Goal: Check status: Check status

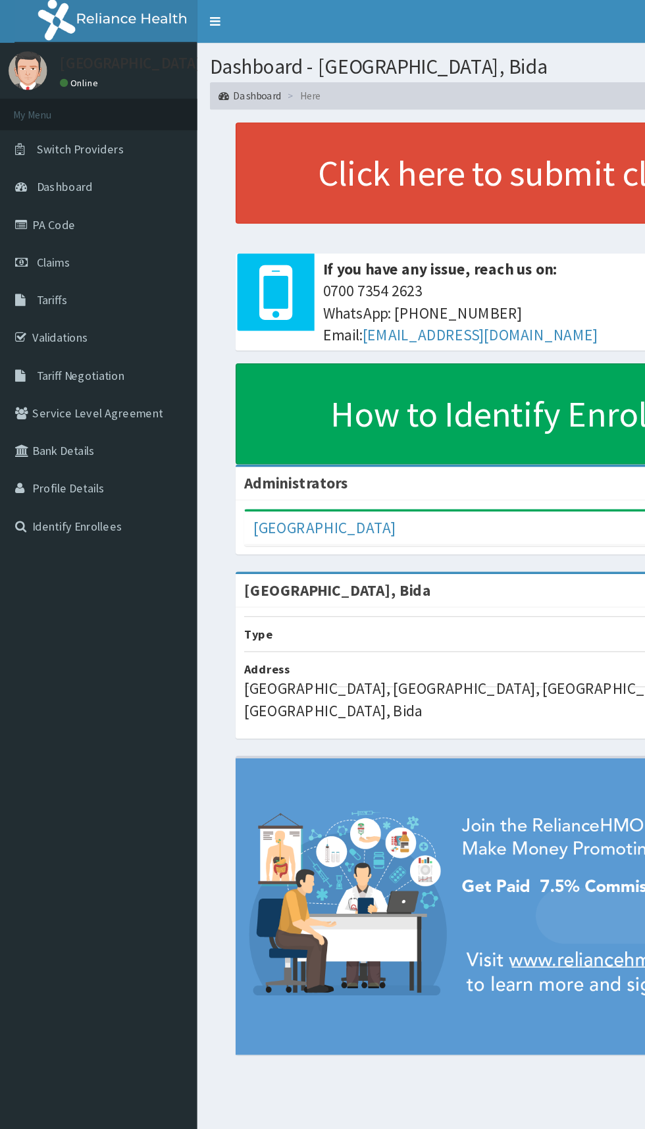
click at [26, 201] on link "Claims" at bounding box center [75, 201] width 151 height 29
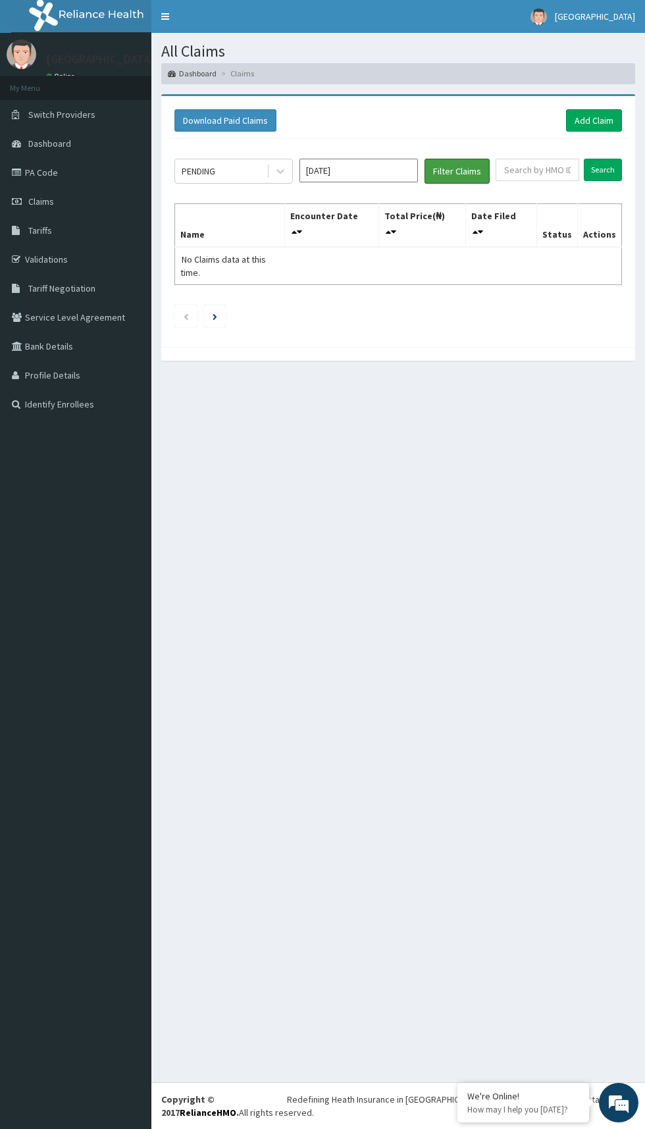
click at [464, 164] on button "Filter Claims" at bounding box center [457, 171] width 65 height 25
click at [463, 170] on button "Filter Claims" at bounding box center [457, 171] width 65 height 25
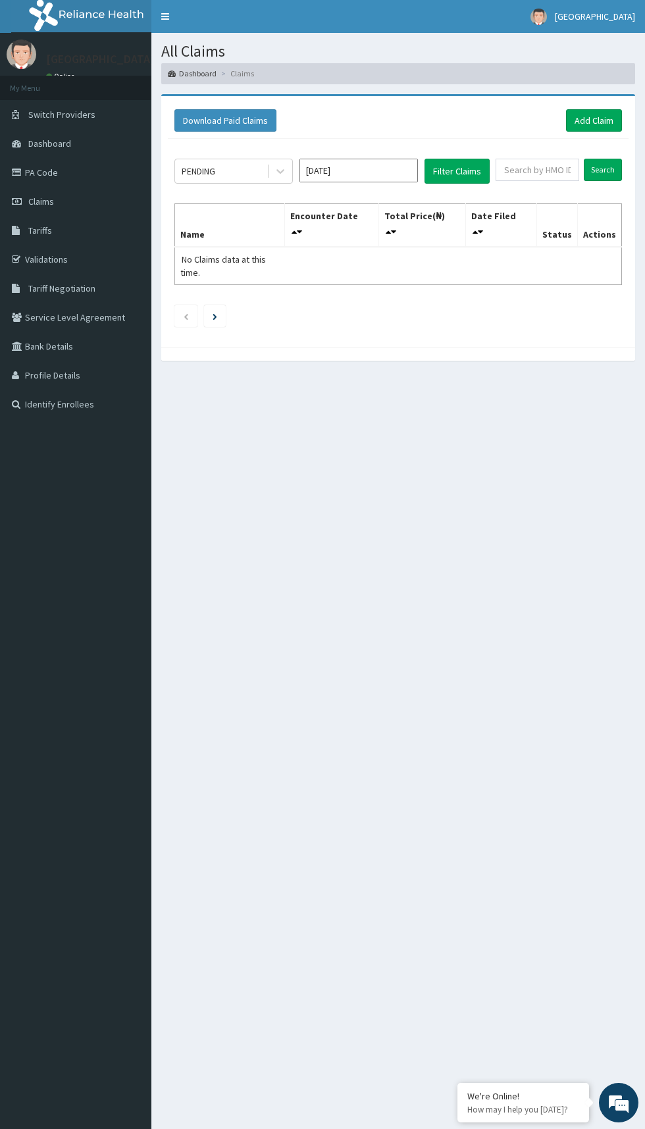
click at [417, 383] on div "All Claims Dashboard Claims Download Paid Claims Add Claim × Note you can only …" at bounding box center [398, 597] width 494 height 1128
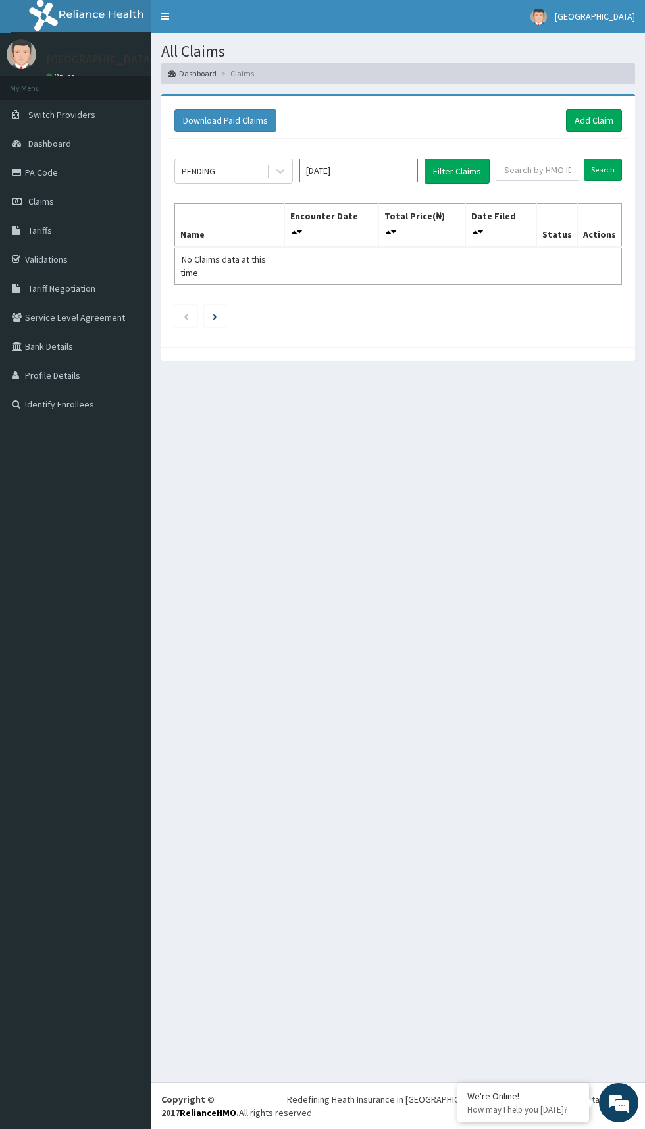
click at [374, 167] on input "Oct 2025" at bounding box center [359, 171] width 118 height 24
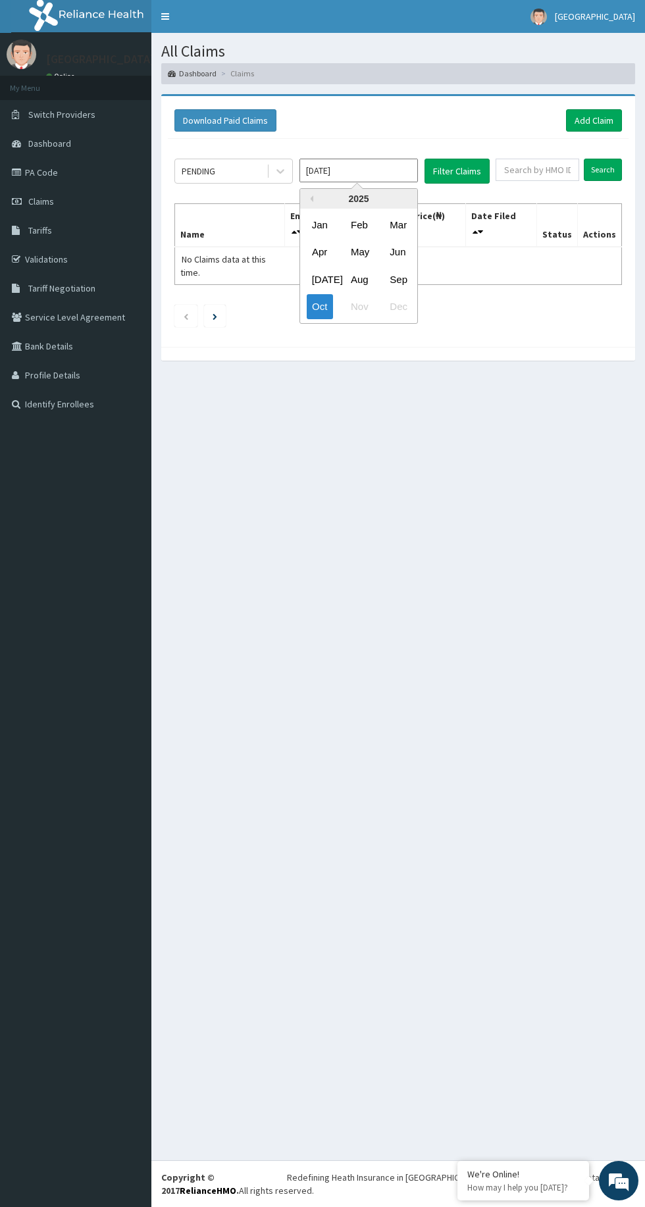
click at [399, 278] on div "Sep" at bounding box center [397, 279] width 26 height 24
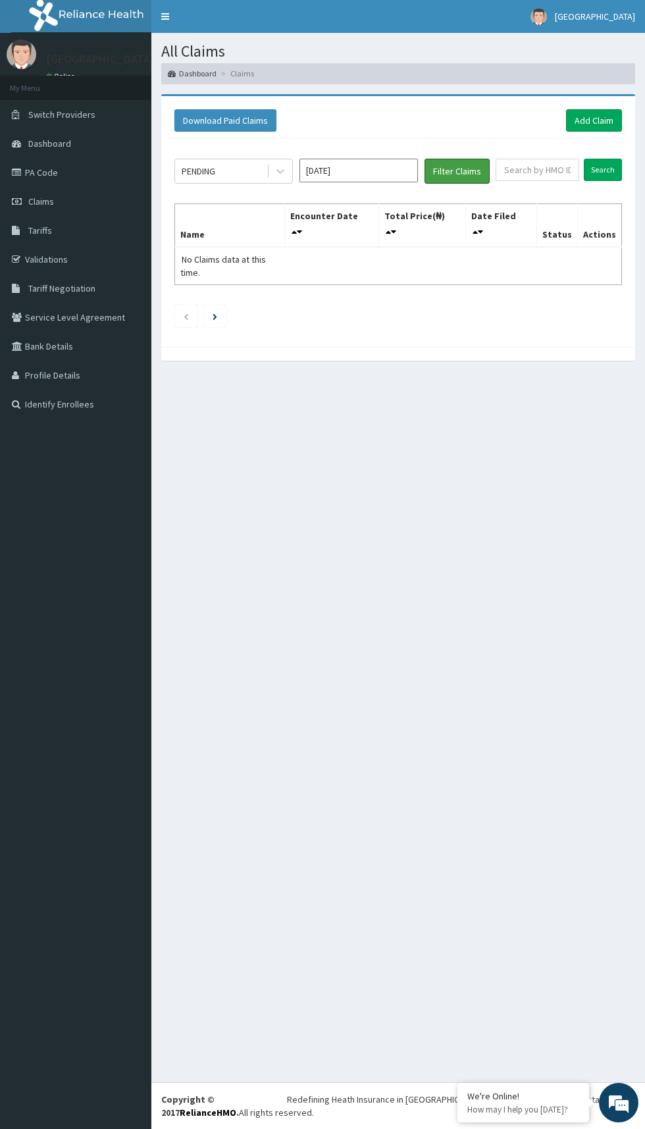
click at [464, 174] on button "Filter Claims" at bounding box center [457, 171] width 65 height 25
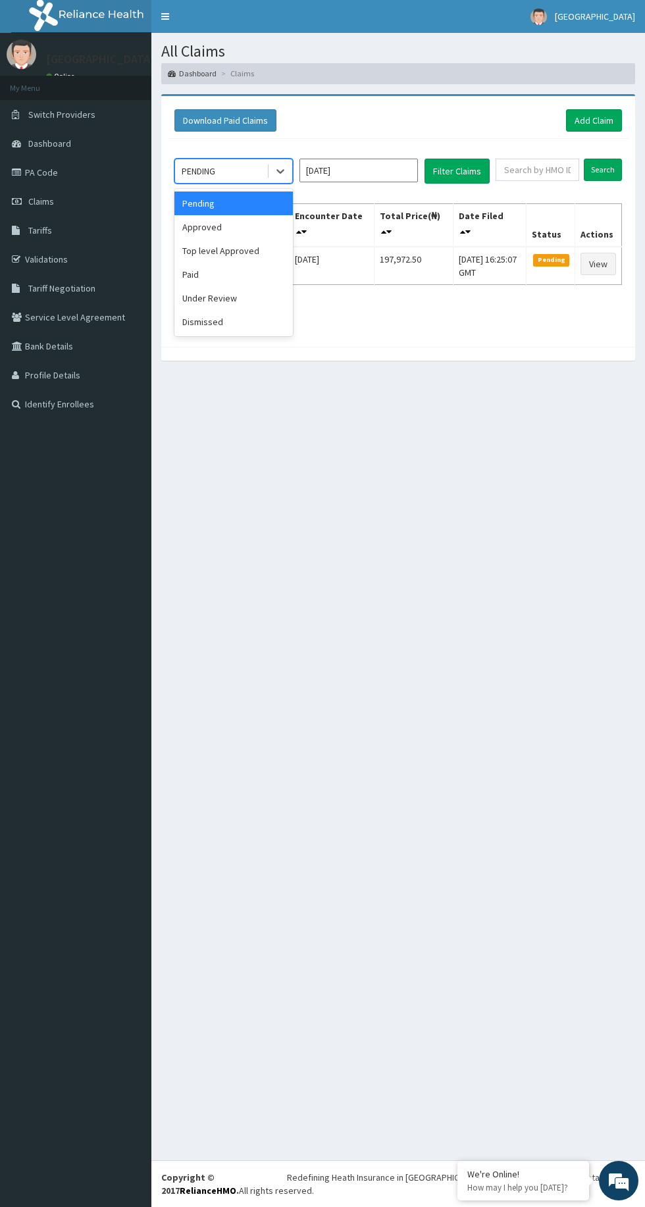
click at [255, 222] on div "Approved" at bounding box center [233, 227] width 118 height 24
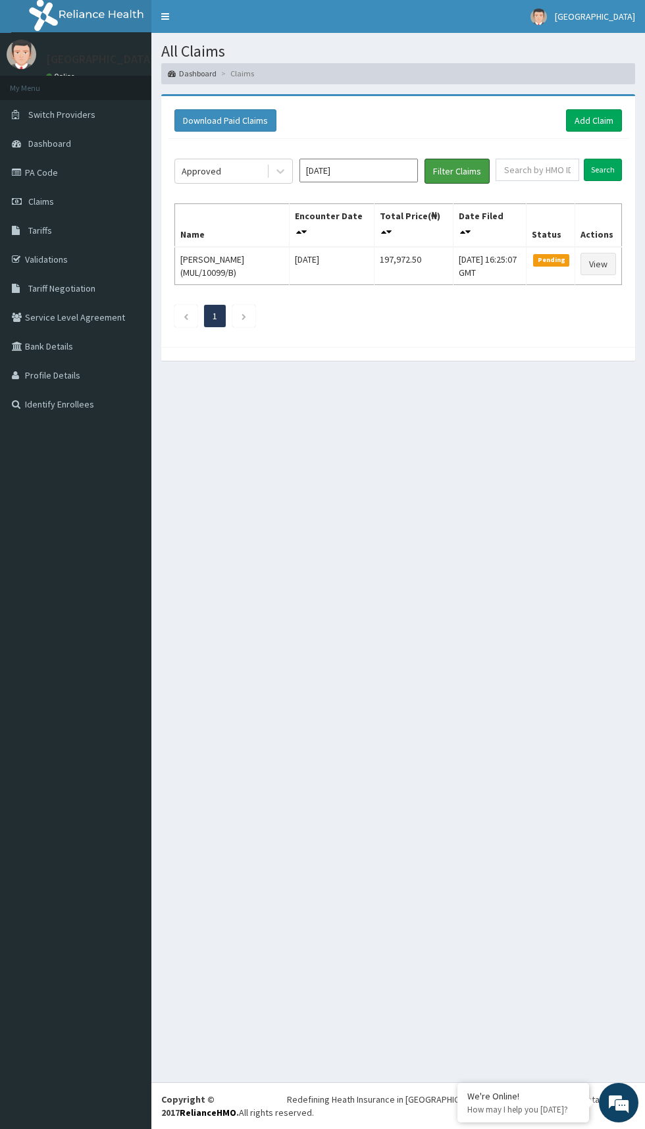
click at [463, 165] on button "Filter Claims" at bounding box center [457, 171] width 65 height 25
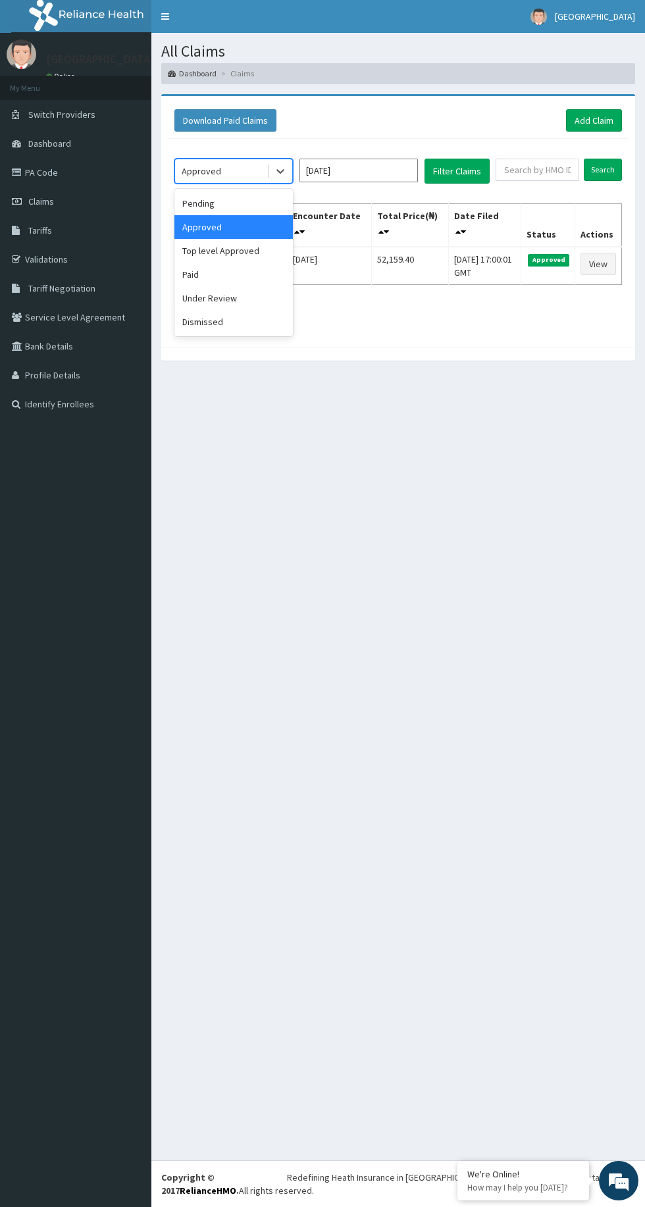
click at [248, 267] on div "Paid" at bounding box center [233, 275] width 118 height 24
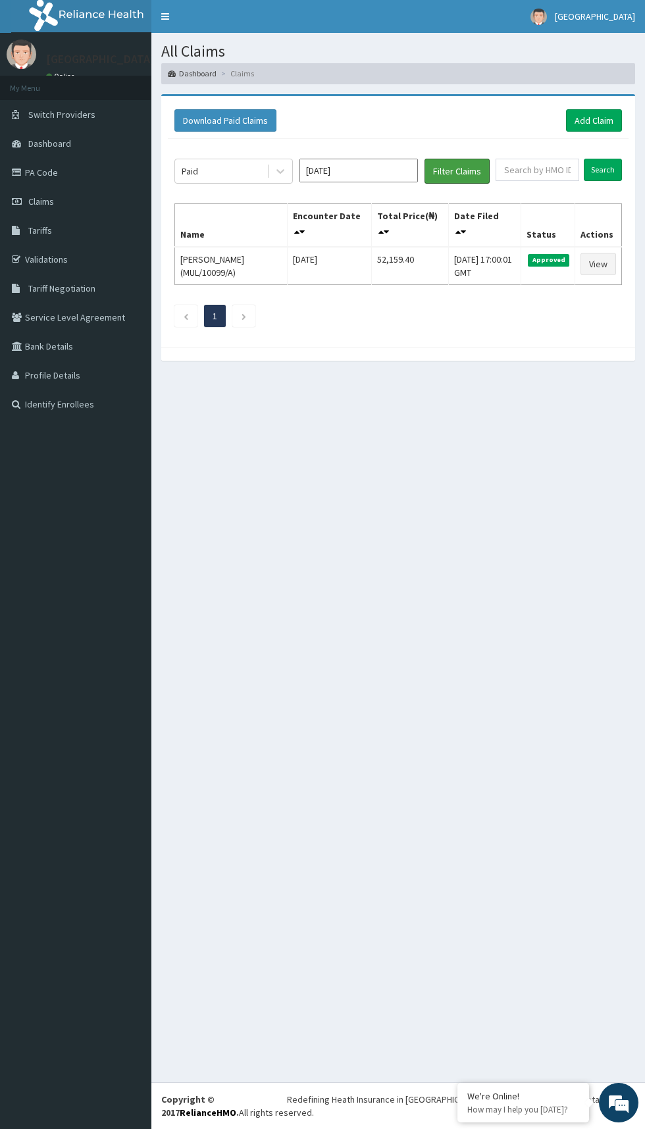
click at [459, 165] on button "Filter Claims" at bounding box center [457, 171] width 65 height 25
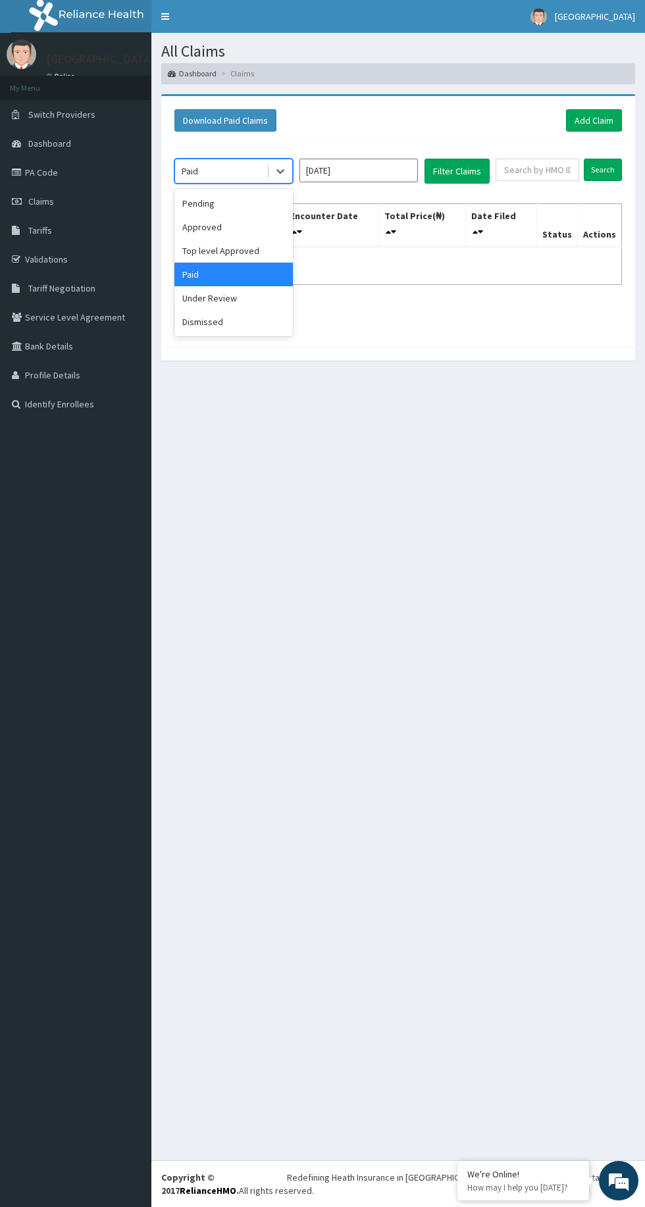
click at [255, 321] on div "Dismissed" at bounding box center [233, 322] width 118 height 24
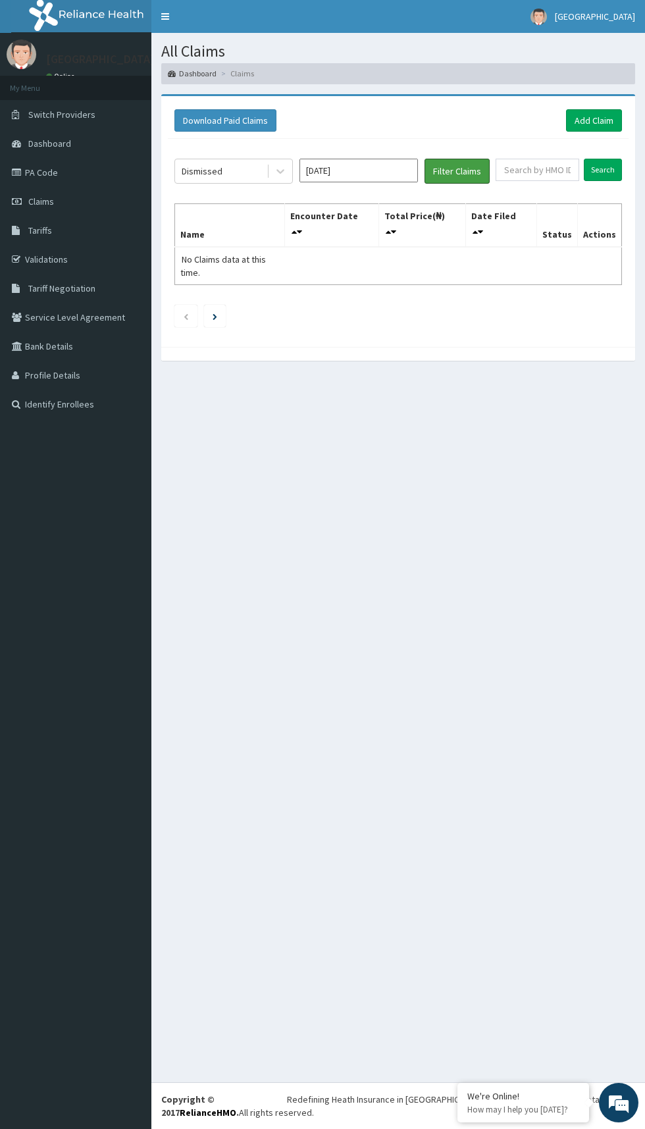
click at [471, 159] on button "Filter Claims" at bounding box center [457, 171] width 65 height 25
click at [311, 169] on input "Sep 2025" at bounding box center [359, 171] width 118 height 24
click at [290, 413] on div "All Claims Dashboard Claims Download Paid Claims Add Claim × Note you can only …" at bounding box center [398, 557] width 494 height 1049
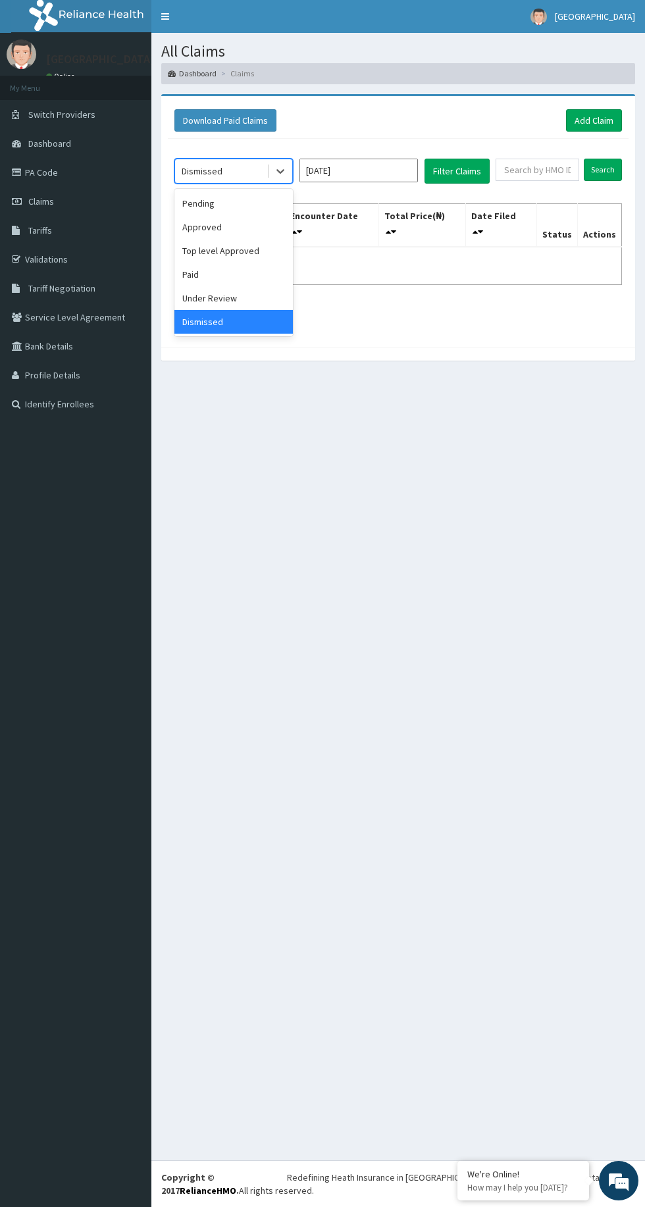
click at [257, 296] on div "Under Review" at bounding box center [233, 298] width 118 height 24
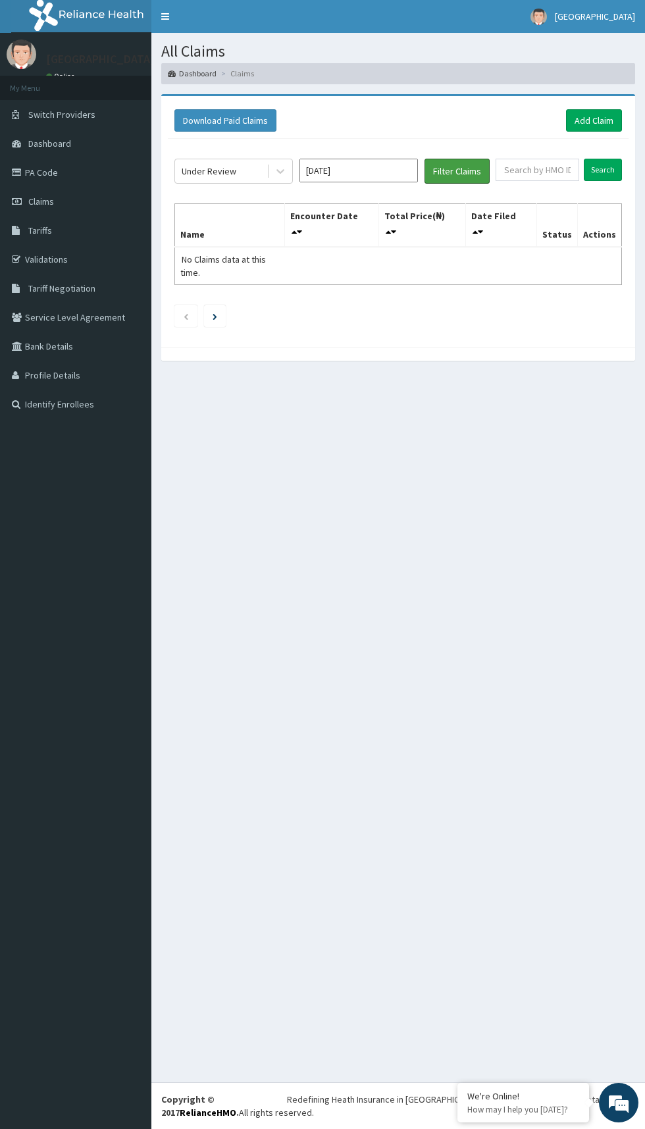
click at [458, 170] on button "Filter Claims" at bounding box center [457, 171] width 65 height 25
click at [471, 171] on button "Filter Claims" at bounding box center [457, 171] width 65 height 25
click at [390, 171] on input "Sep 2025" at bounding box center [359, 171] width 118 height 24
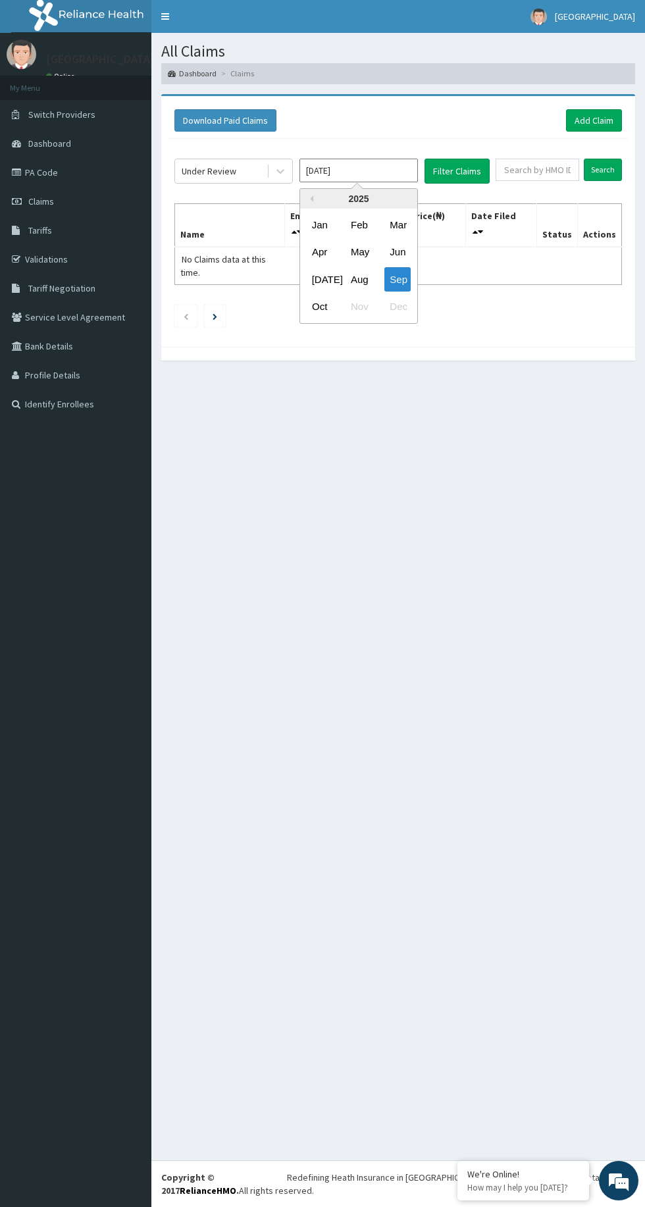
click at [359, 278] on div "Aug" at bounding box center [359, 279] width 26 height 24
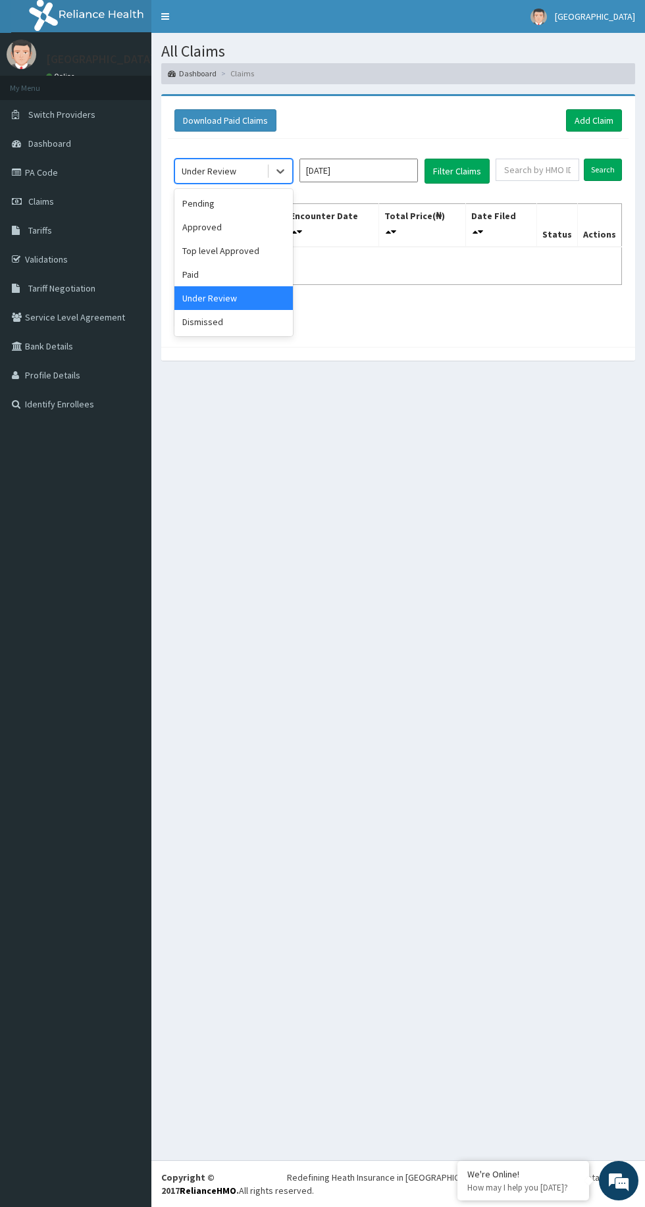
click at [252, 196] on div "Pending" at bounding box center [233, 204] width 118 height 24
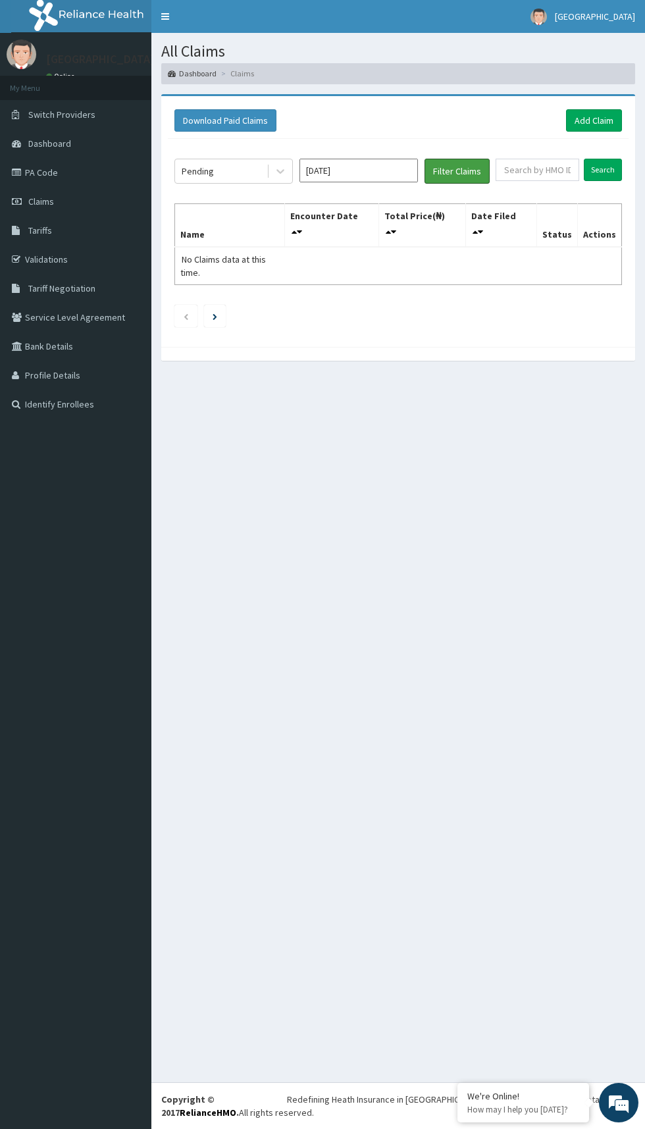
click at [473, 163] on button "Filter Claims" at bounding box center [457, 171] width 65 height 25
click at [451, 167] on button "Filter Claims" at bounding box center [457, 171] width 65 height 25
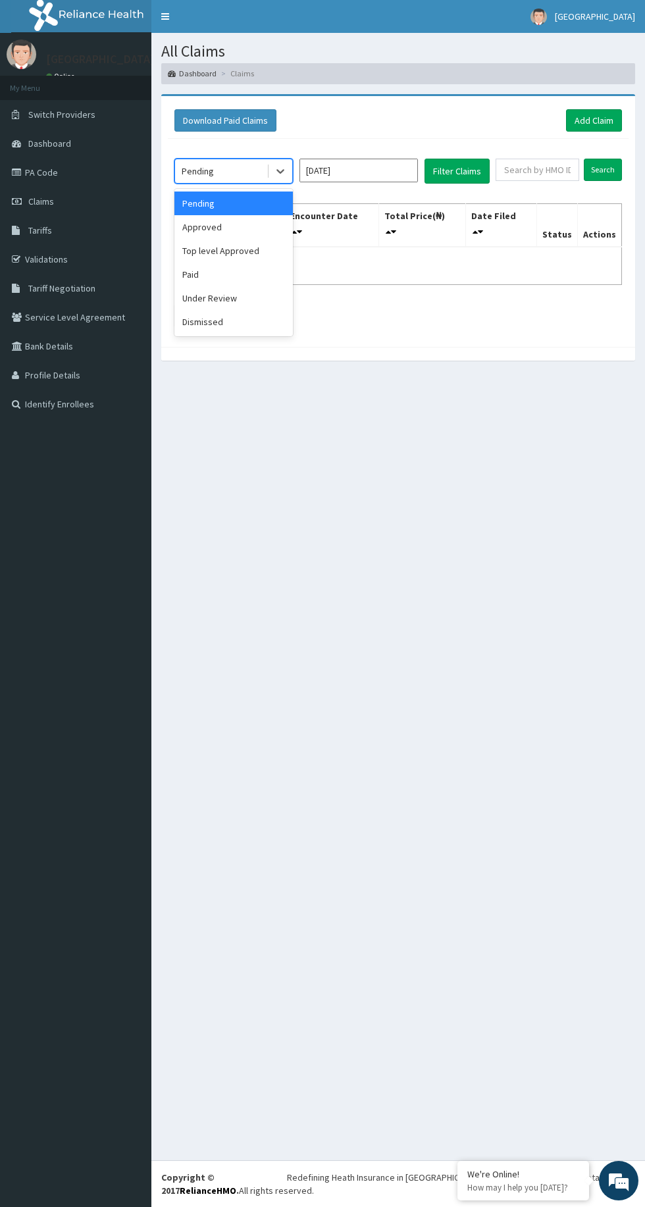
click at [253, 224] on div "Approved" at bounding box center [233, 227] width 118 height 24
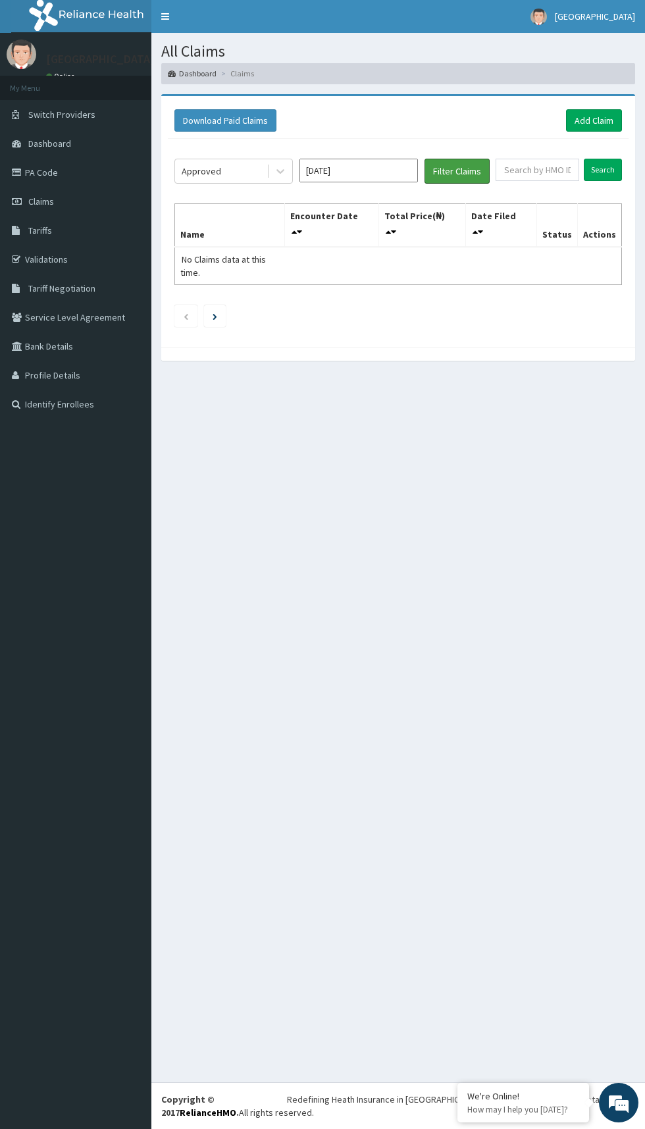
click at [471, 161] on button "Filter Claims" at bounding box center [457, 171] width 65 height 25
click at [459, 172] on button "Filter Claims" at bounding box center [457, 171] width 65 height 25
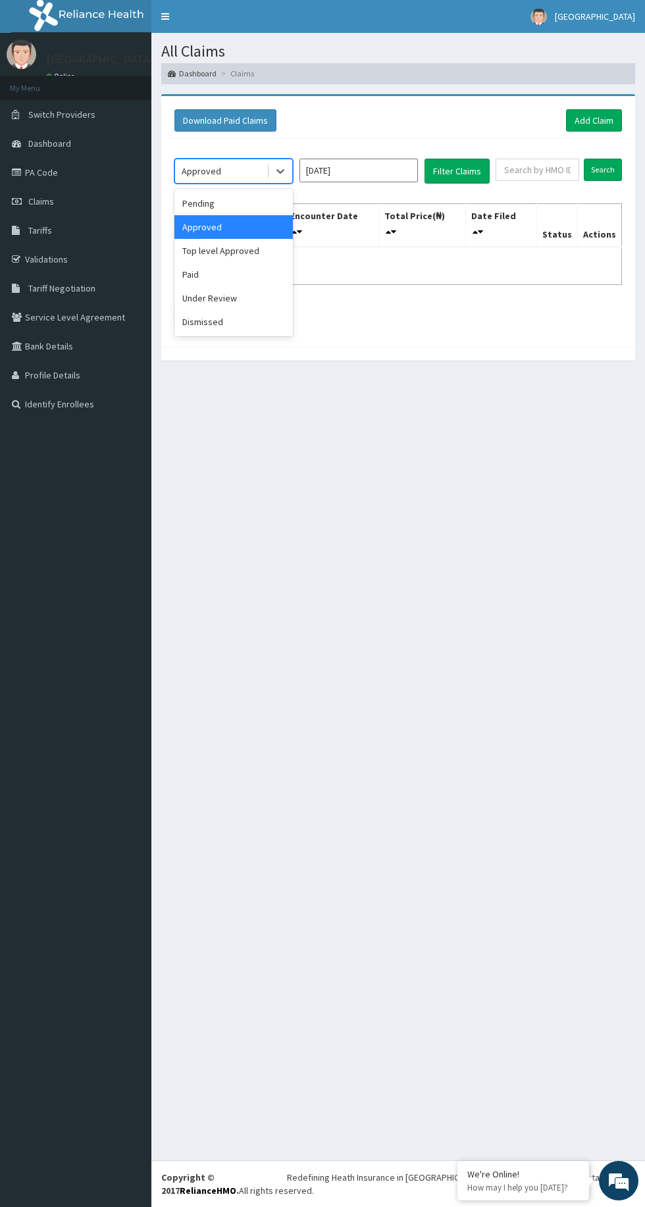
click at [253, 246] on div "Top level Approved" at bounding box center [233, 251] width 118 height 24
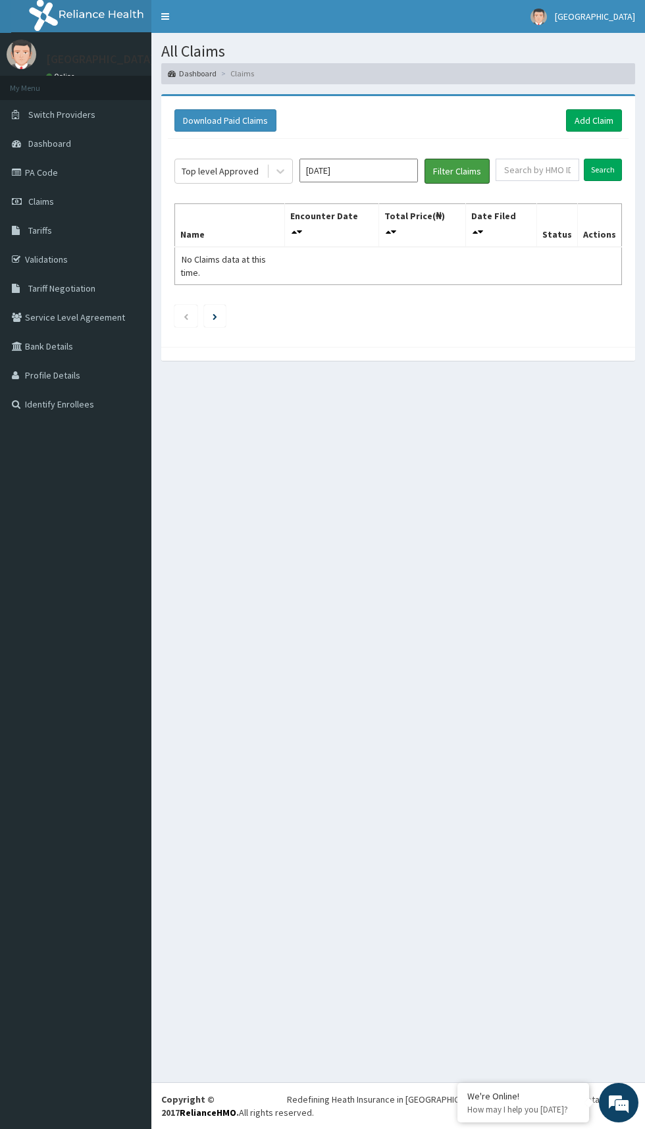
click at [479, 167] on button "Filter Claims" at bounding box center [457, 171] width 65 height 25
click at [459, 164] on button "Filter Claims" at bounding box center [457, 171] width 65 height 25
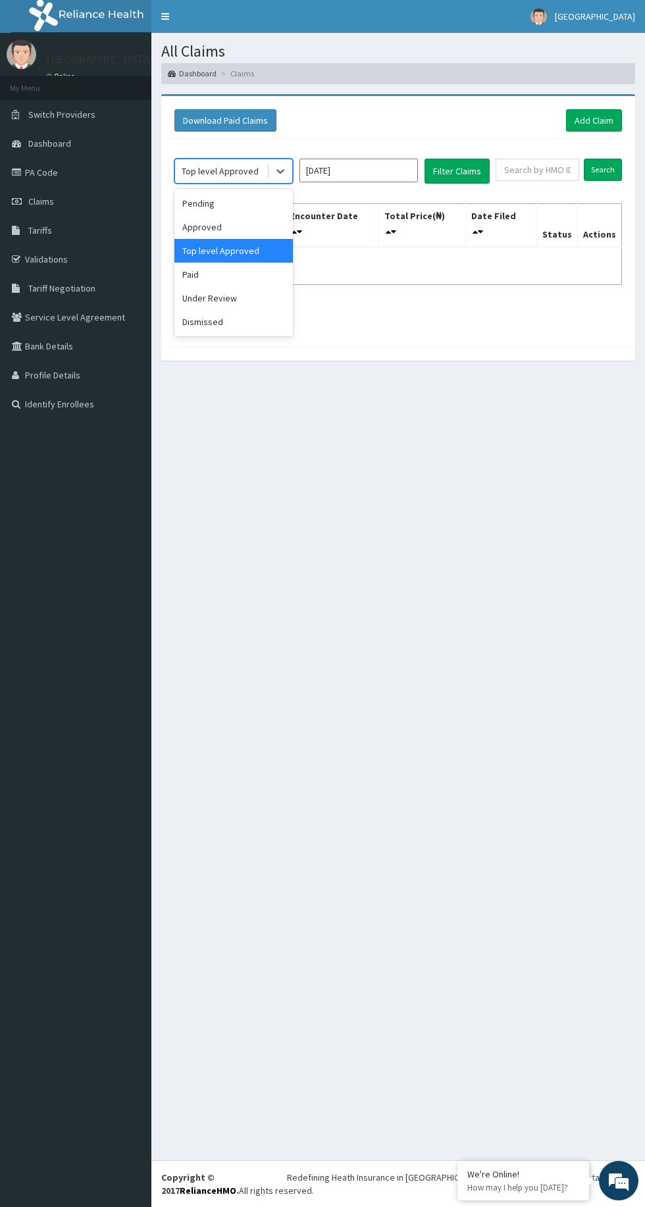
click at [259, 283] on div "Paid" at bounding box center [233, 275] width 118 height 24
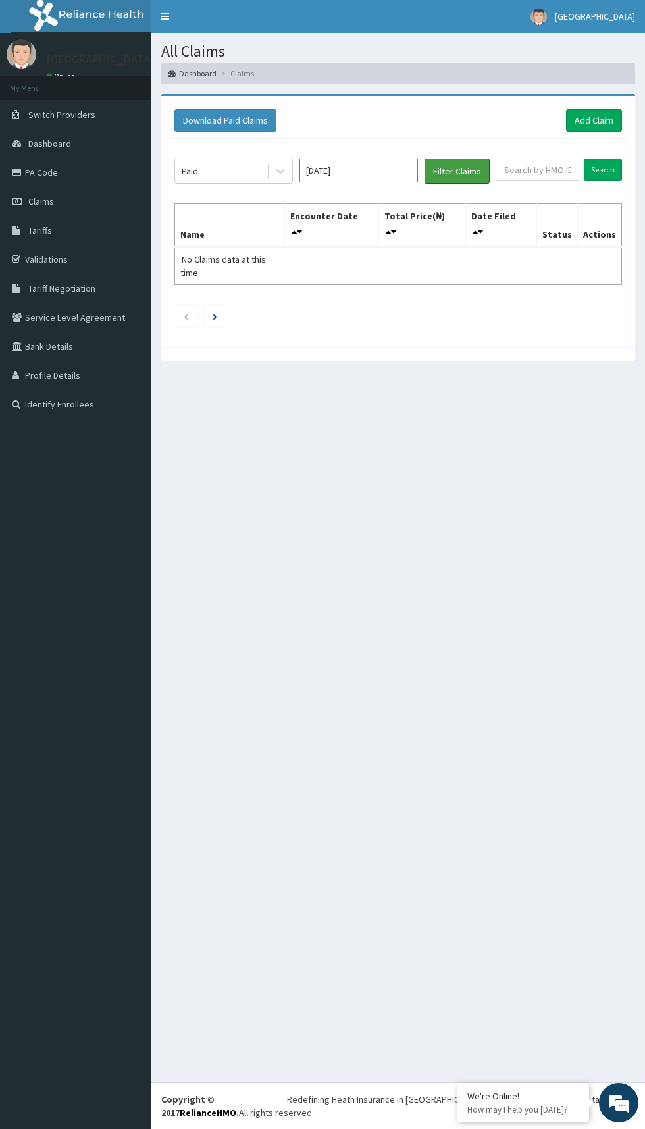
click at [475, 159] on button "Filter Claims" at bounding box center [457, 171] width 65 height 25
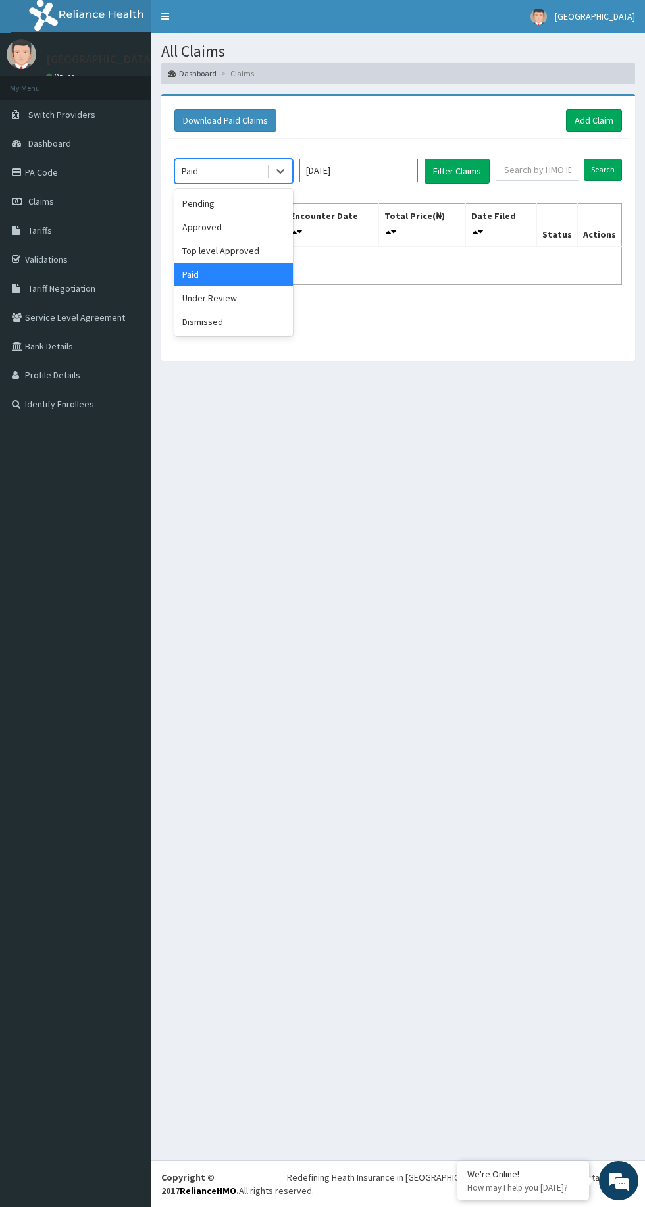
click at [259, 298] on div "Under Review" at bounding box center [233, 298] width 118 height 24
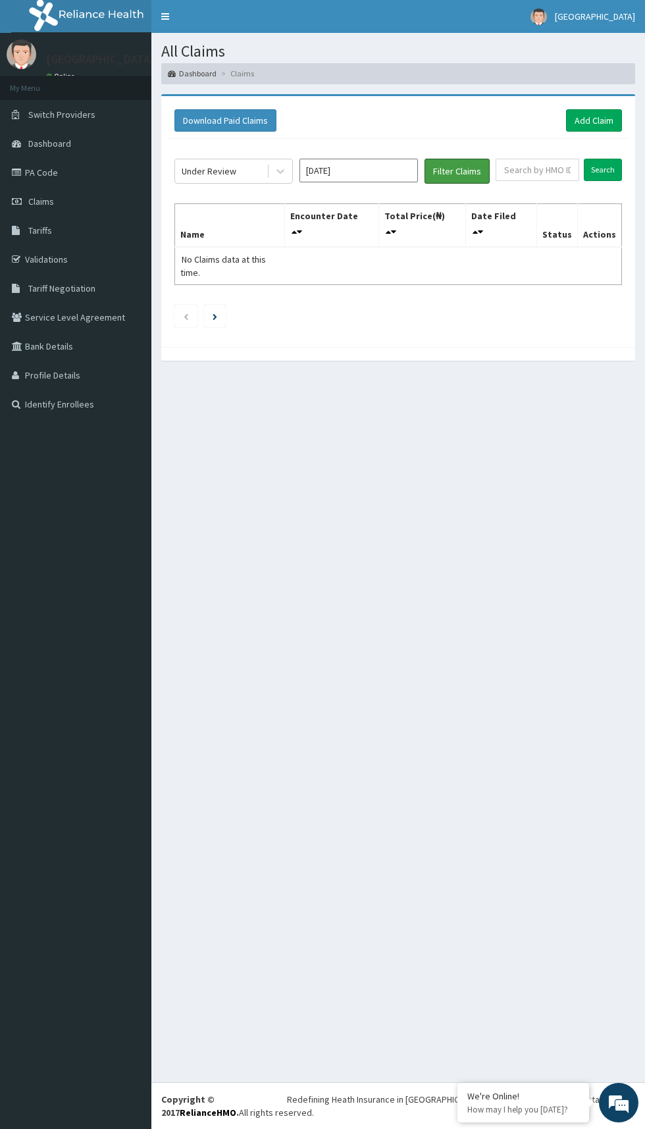
click at [475, 162] on button "Filter Claims" at bounding box center [457, 171] width 65 height 25
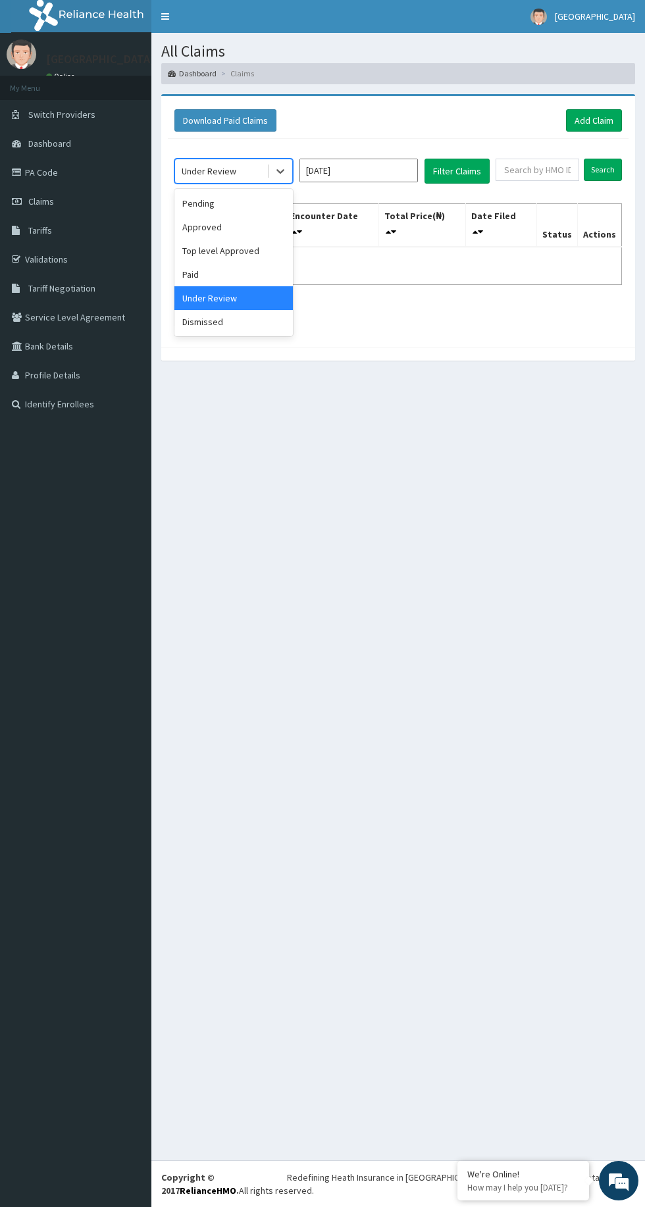
click at [249, 325] on div "Dismissed" at bounding box center [233, 322] width 118 height 24
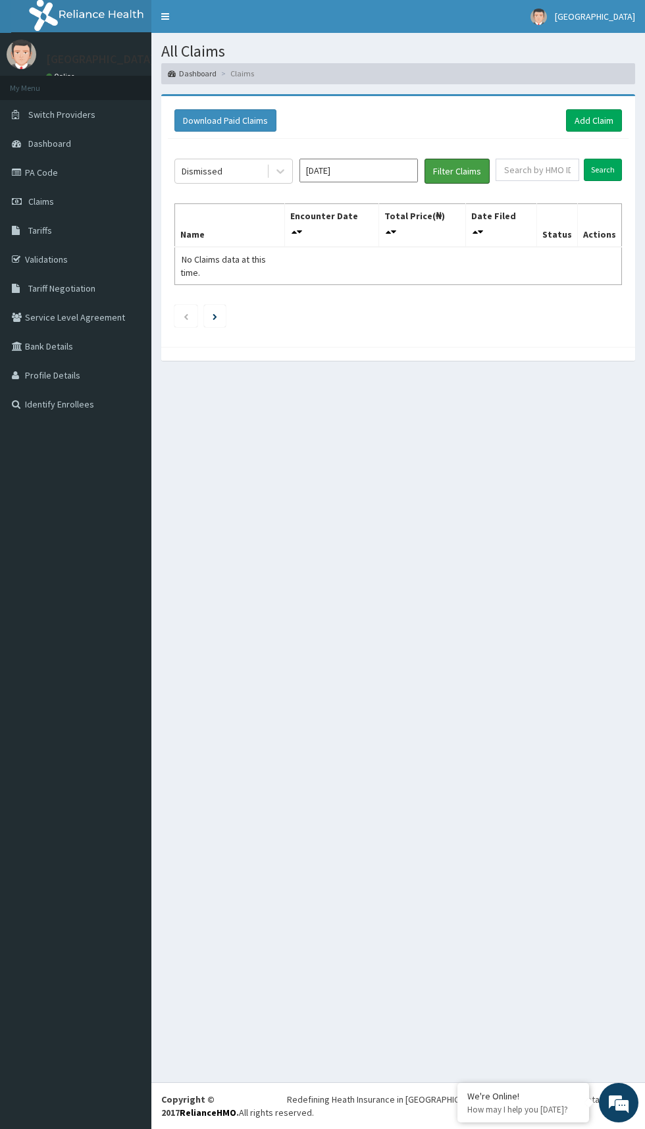
click at [481, 163] on button "Filter Claims" at bounding box center [457, 171] width 65 height 25
click at [369, 167] on input "Aug 2025" at bounding box center [359, 171] width 118 height 24
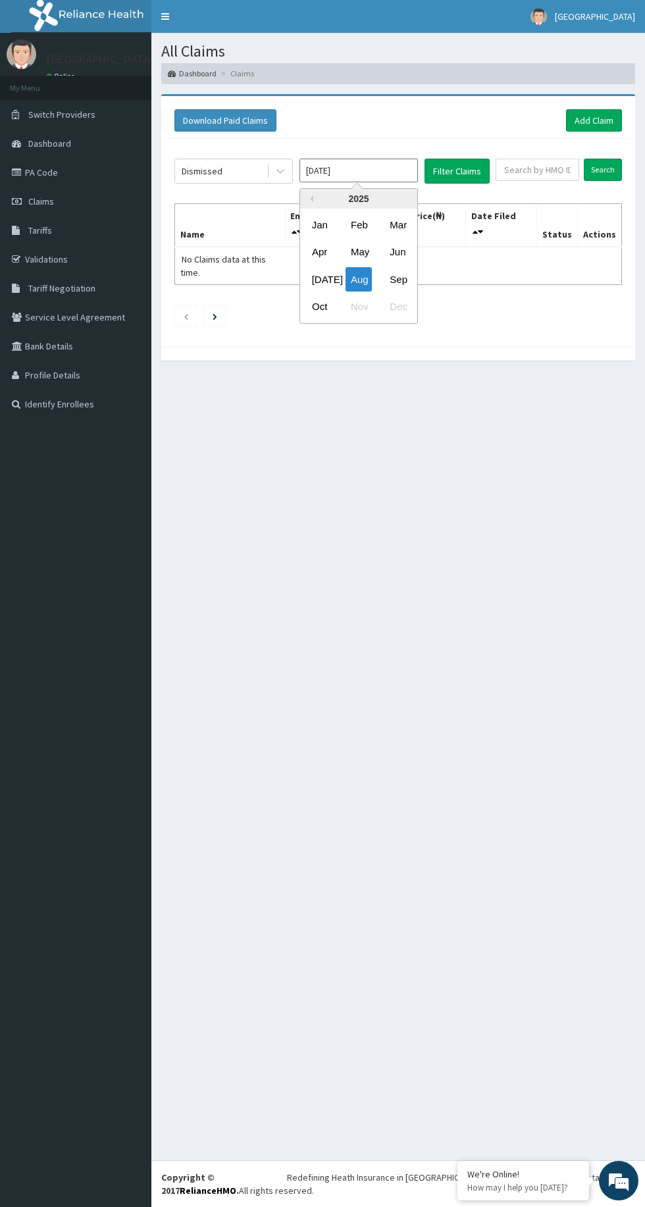
click at [321, 280] on div "Jul" at bounding box center [320, 279] width 26 height 24
type input "Jul 2025"
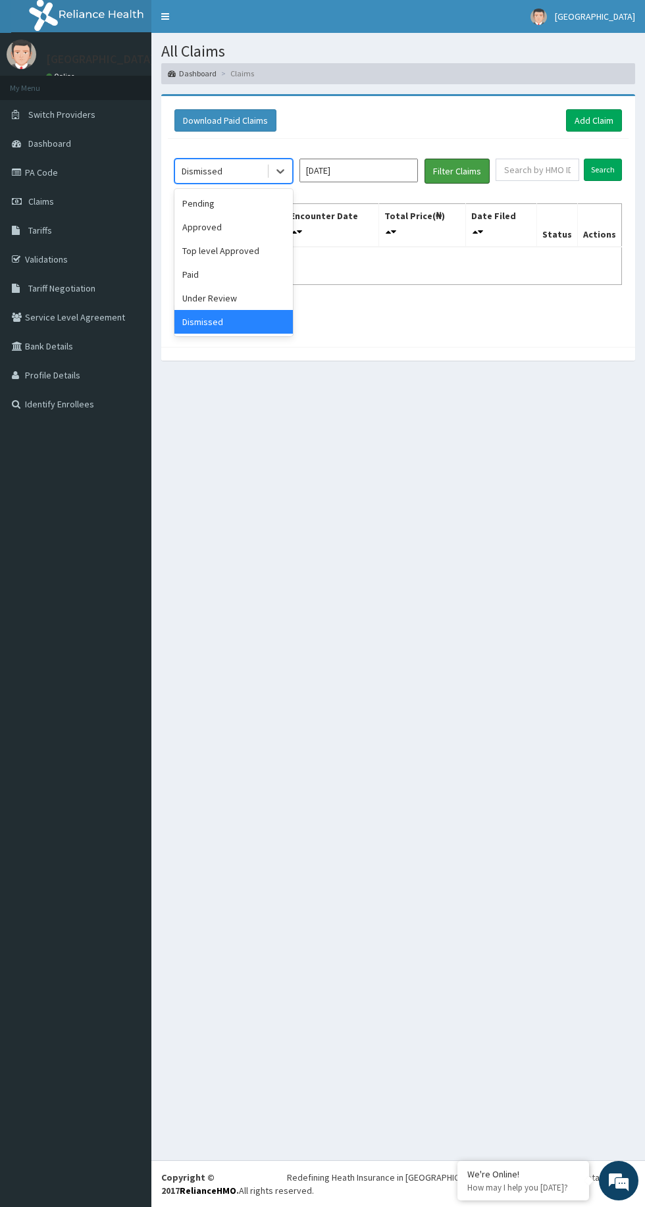
click at [474, 163] on button "Filter Claims" at bounding box center [457, 171] width 65 height 25
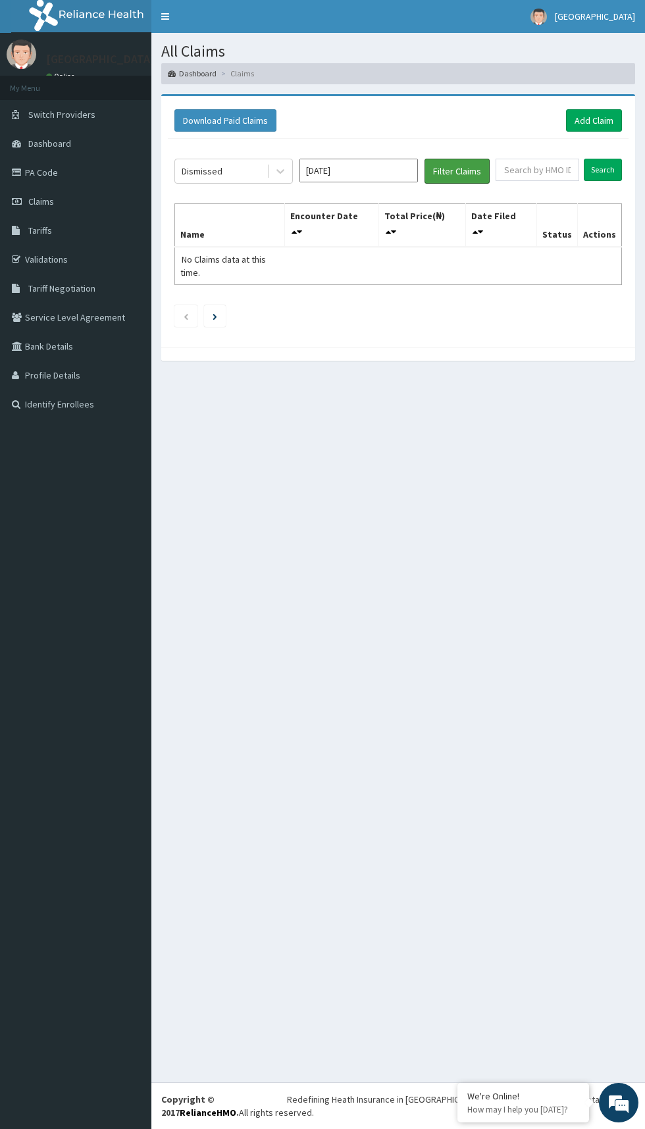
click at [469, 165] on button "Filter Claims" at bounding box center [457, 171] width 65 height 25
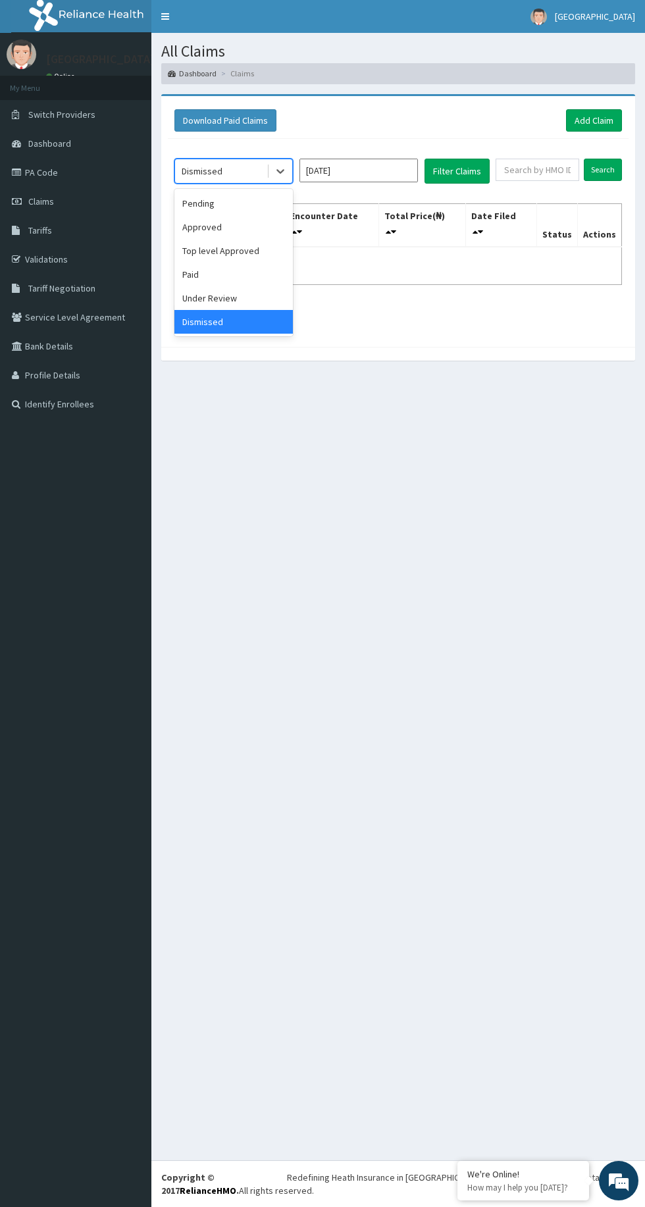
click at [263, 293] on div "Under Review" at bounding box center [233, 298] width 118 height 24
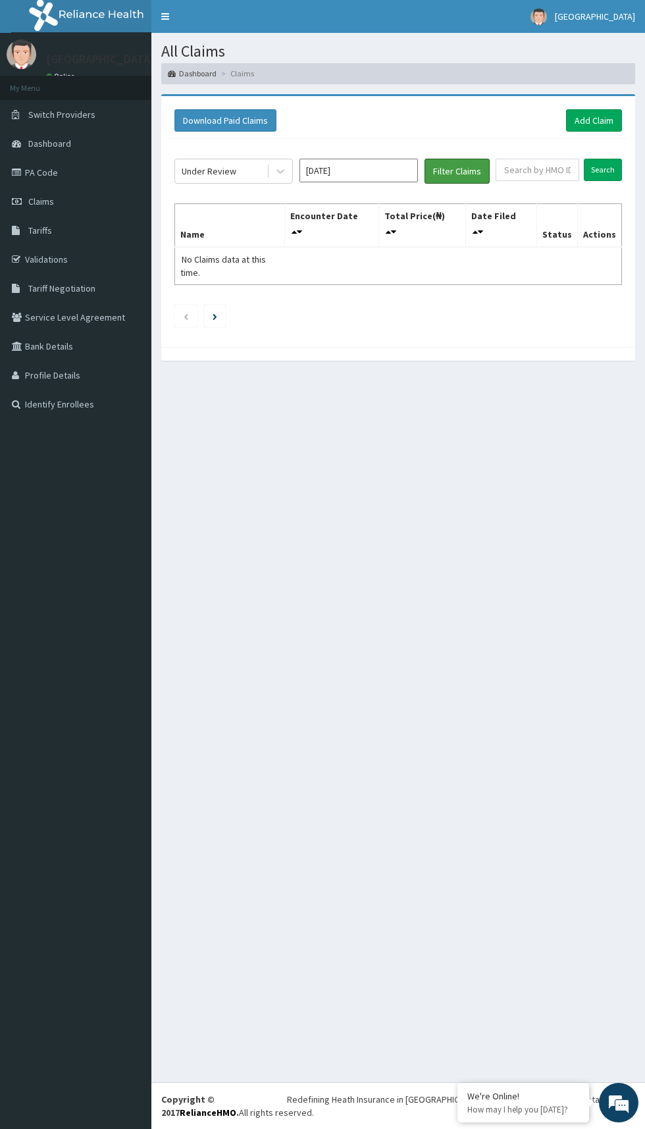
click at [481, 170] on button "Filter Claims" at bounding box center [457, 171] width 65 height 25
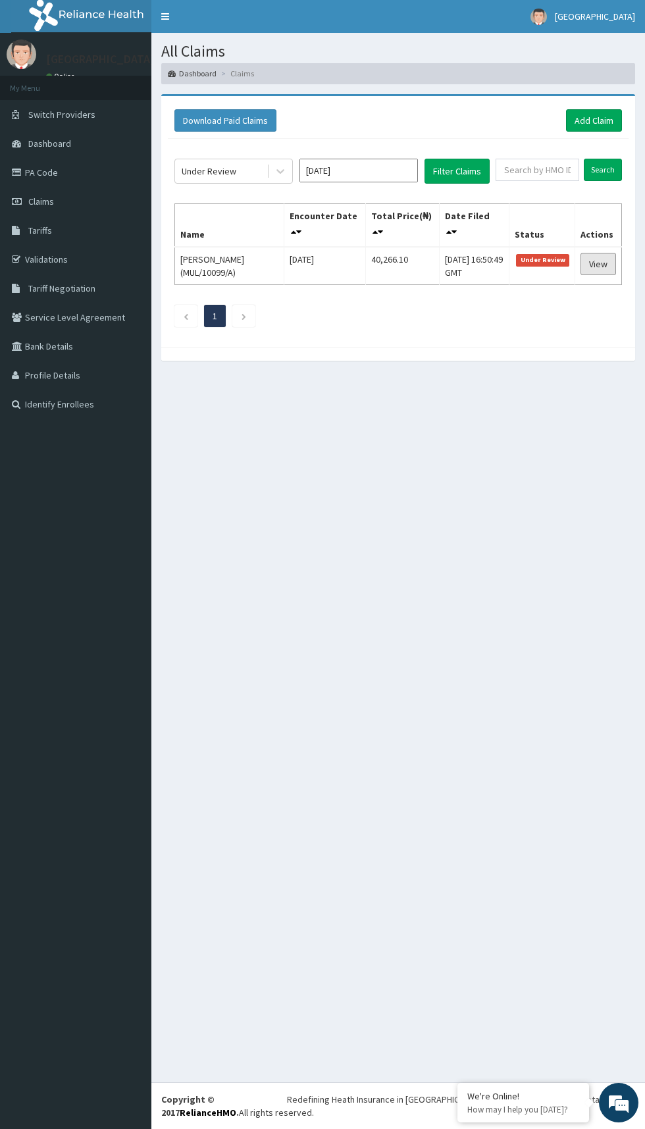
click at [596, 254] on link "View" at bounding box center [599, 264] width 36 height 22
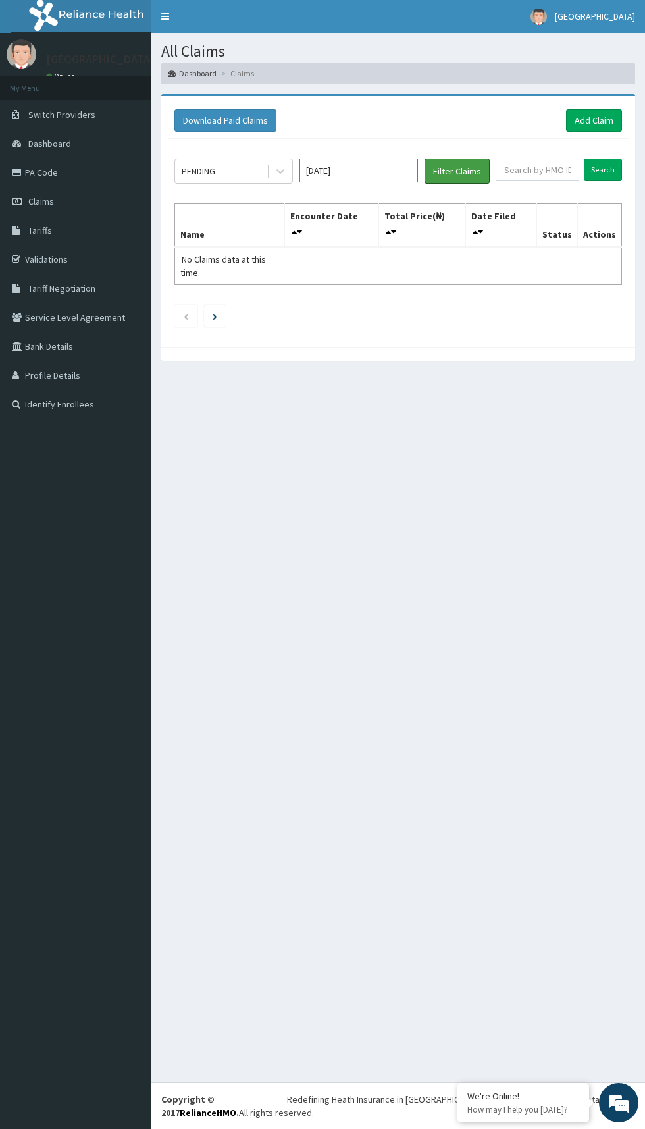
click at [460, 170] on button "Filter Claims" at bounding box center [457, 171] width 65 height 25
click at [471, 165] on button "Filter Claims" at bounding box center [457, 171] width 65 height 25
click at [365, 167] on input "Oct 2025" at bounding box center [359, 171] width 118 height 24
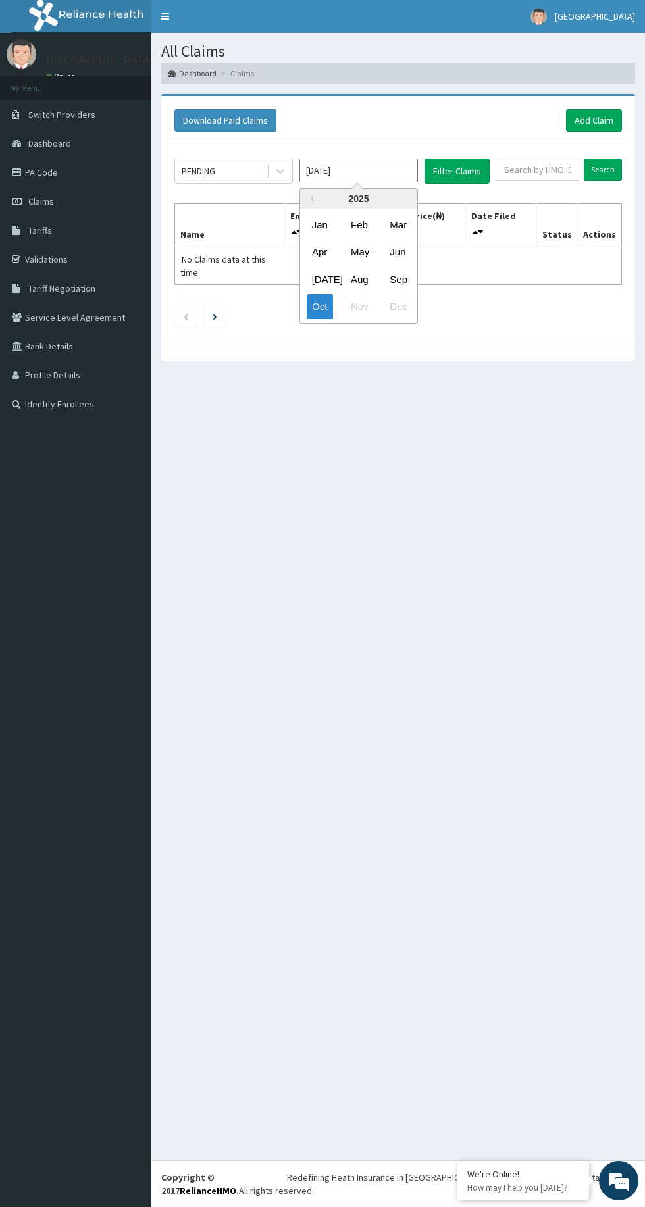
click at [319, 278] on div "Jul" at bounding box center [320, 279] width 26 height 24
type input "Jul 2025"
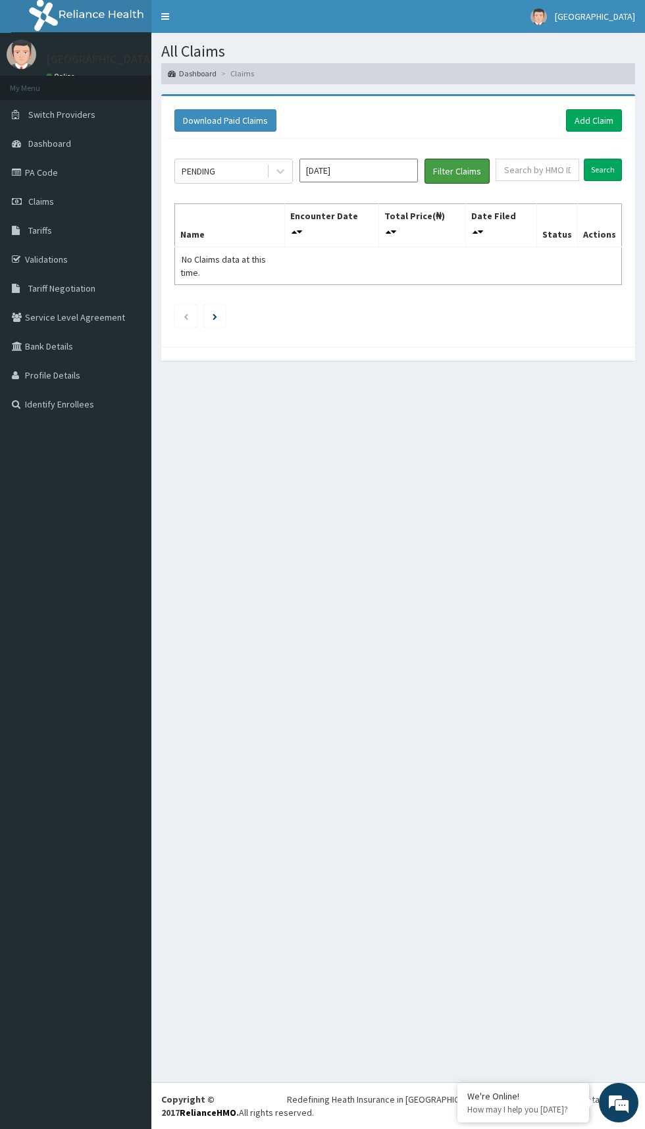
click at [477, 170] on button "Filter Claims" at bounding box center [457, 171] width 65 height 25
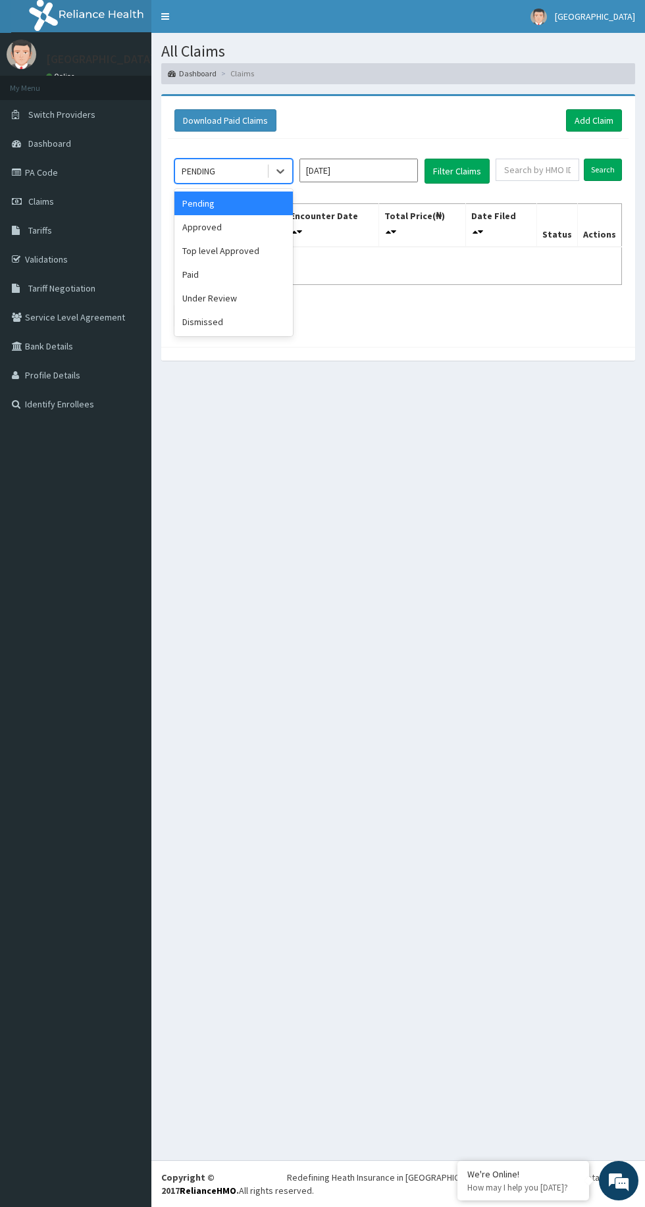
click at [255, 215] on div "Approved" at bounding box center [233, 227] width 118 height 24
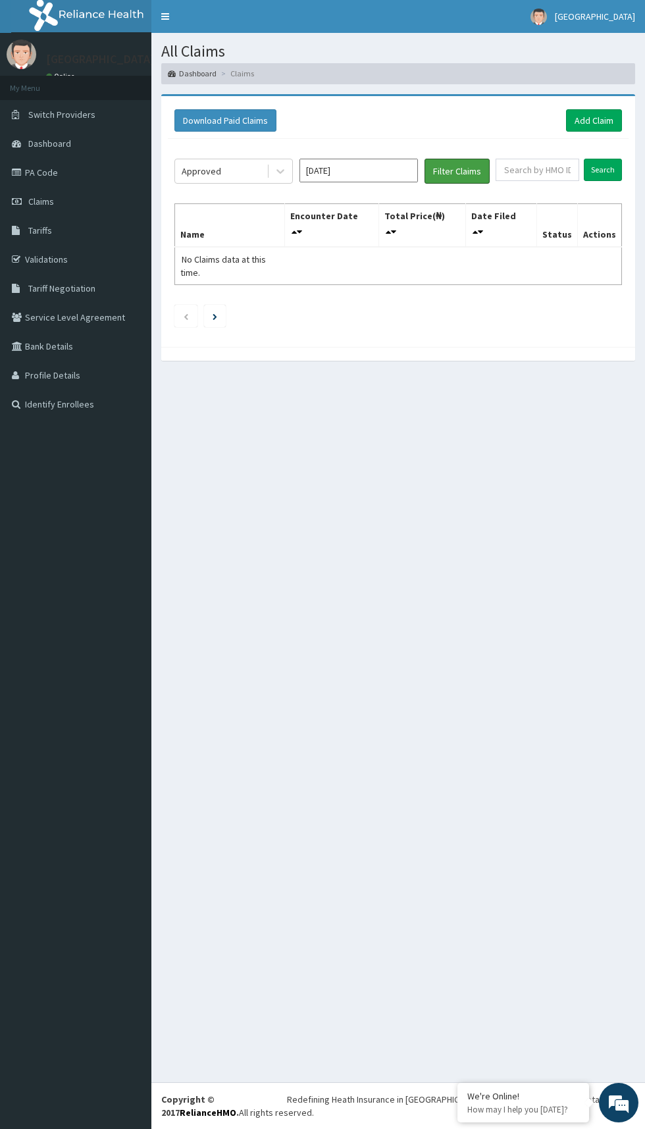
click at [477, 175] on button "Filter Claims" at bounding box center [457, 171] width 65 height 25
click at [466, 166] on button "Filter Claims" at bounding box center [457, 171] width 65 height 25
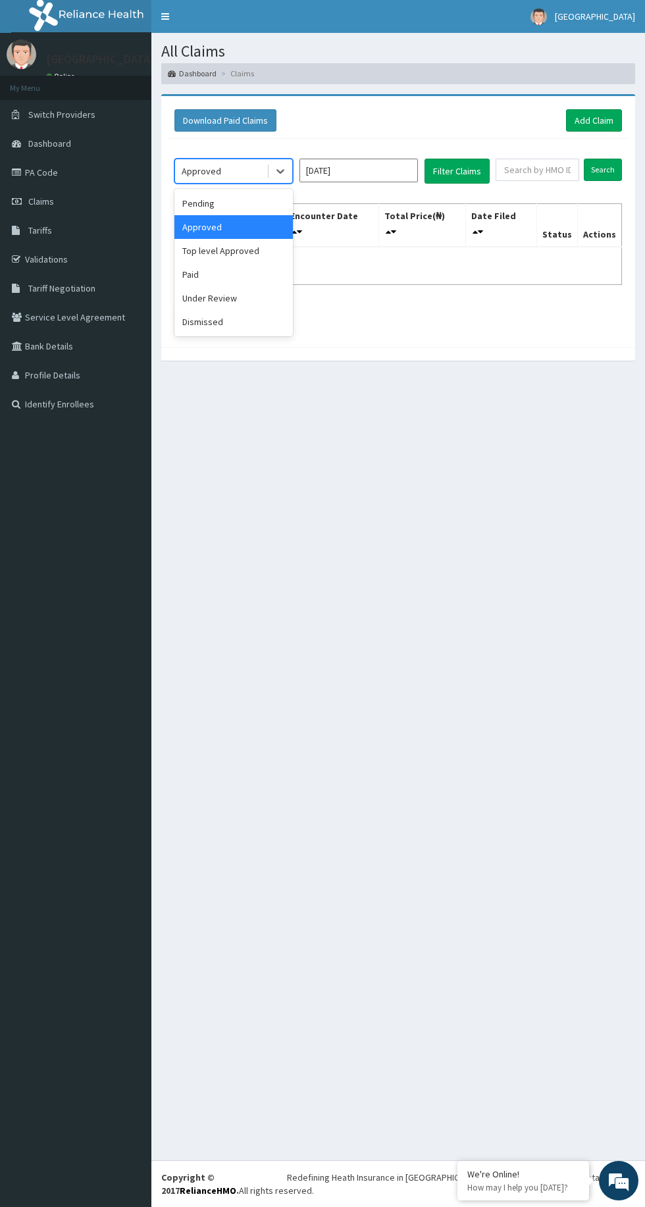
click at [249, 286] on div "Under Review" at bounding box center [233, 298] width 118 height 24
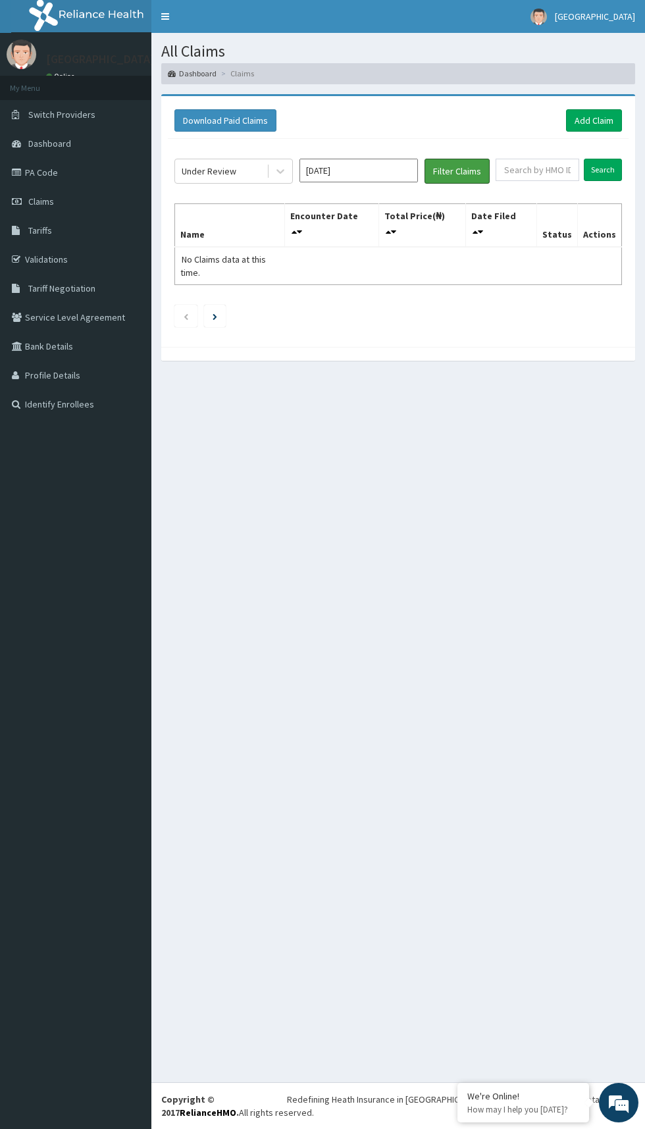
click at [467, 169] on button "Filter Claims" at bounding box center [457, 171] width 65 height 25
